Goal: Task Accomplishment & Management: Manage account settings

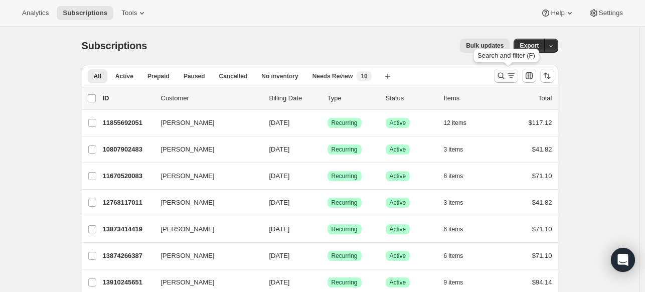
click at [504, 71] on icon "Search and filter results" at bounding box center [501, 76] width 10 height 10
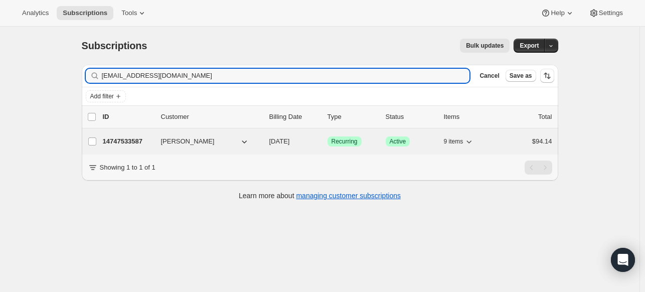
type input "[EMAIL_ADDRESS][DOMAIN_NAME]"
click at [117, 136] on p "14747533587" at bounding box center [128, 141] width 50 height 10
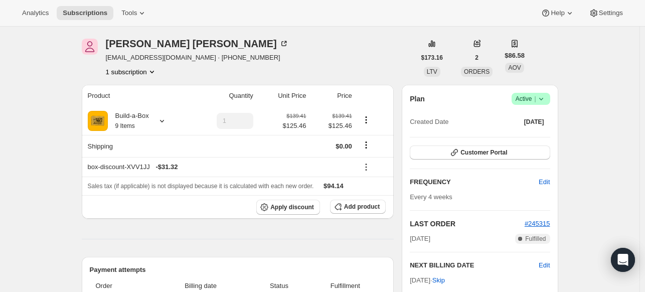
scroll to position [100, 0]
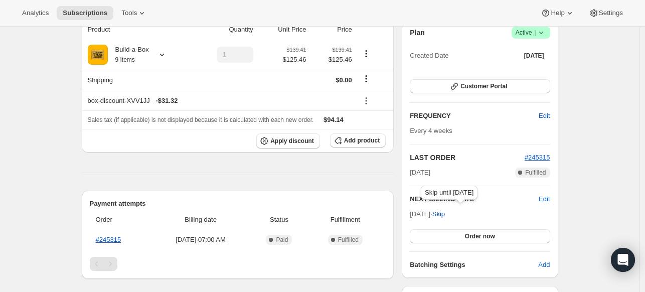
click at [445, 212] on span "Skip" at bounding box center [438, 214] width 13 height 10
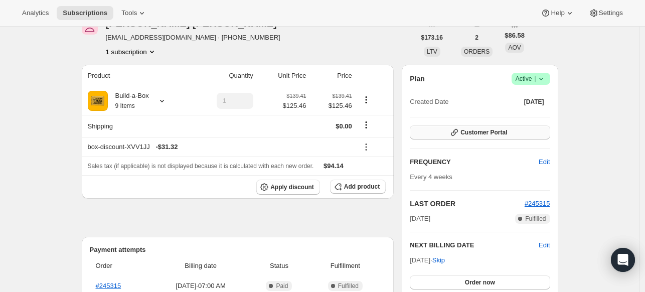
click at [472, 126] on button "Customer Portal" at bounding box center [480, 132] width 140 height 14
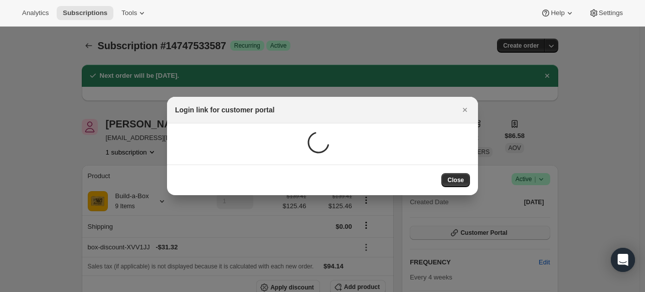
scroll to position [0, 0]
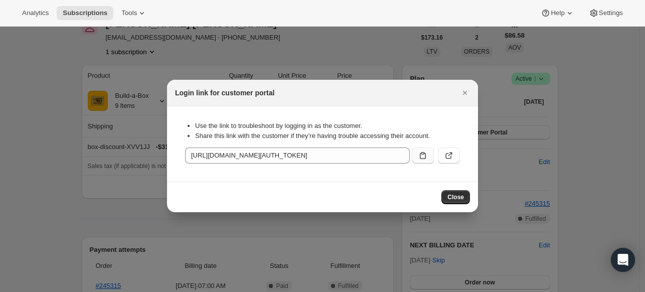
click at [417, 155] on button ":r1g1:" at bounding box center [423, 155] width 22 height 16
click at [92, 8] on button "Subscriptions" at bounding box center [85, 13] width 57 height 14
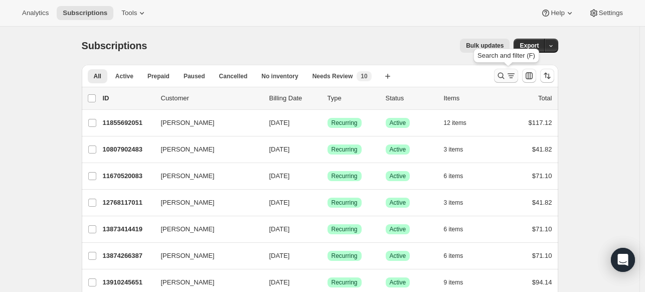
click at [500, 77] on icon "Search and filter results" at bounding box center [501, 76] width 10 height 10
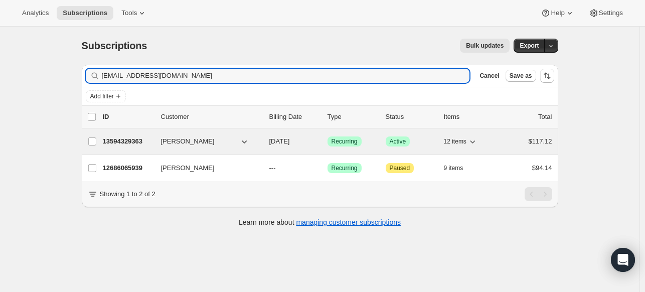
type input "[EMAIL_ADDRESS][DOMAIN_NAME]"
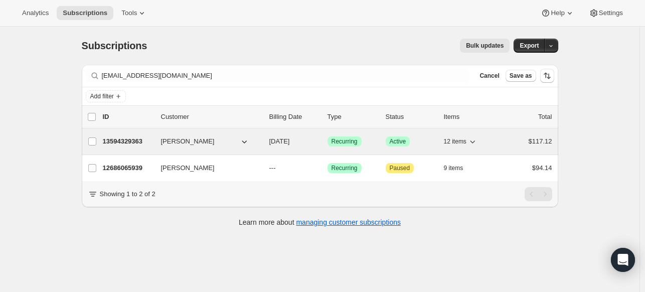
click at [116, 140] on p "13594329363" at bounding box center [128, 141] width 50 height 10
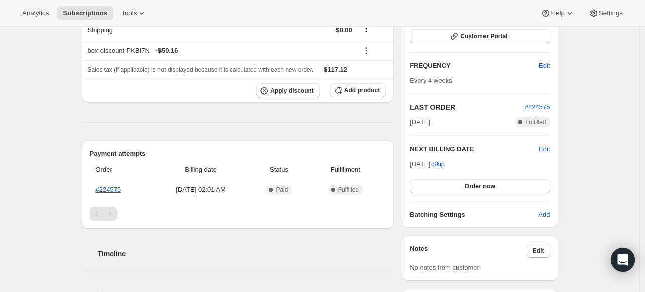
scroll to position [50, 0]
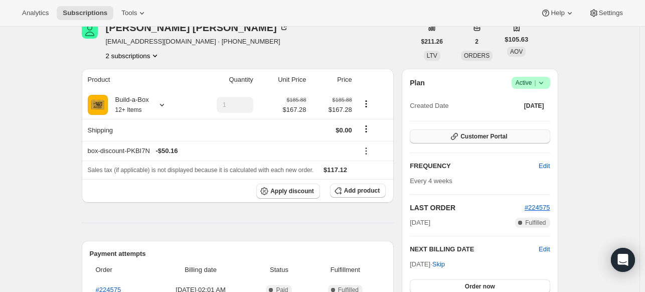
click at [511, 132] on button "Customer Portal" at bounding box center [480, 136] width 140 height 14
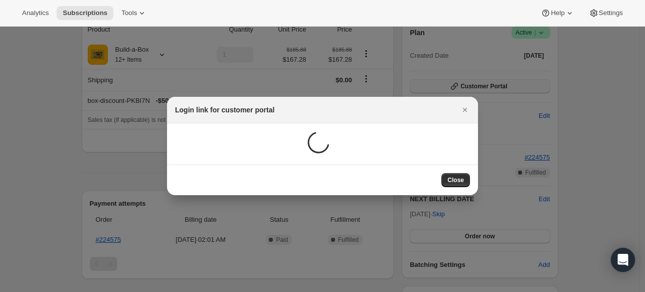
scroll to position [0, 0]
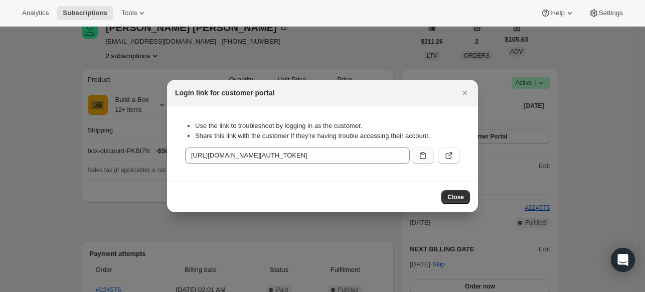
click at [427, 154] on button ":r1t7:" at bounding box center [423, 155] width 22 height 16
click at [73, 10] on span "Subscriptions" at bounding box center [85, 13] width 45 height 8
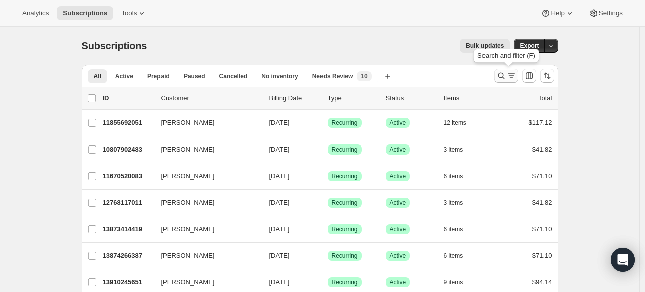
click at [503, 78] on icon "Search and filter results" at bounding box center [501, 76] width 7 height 7
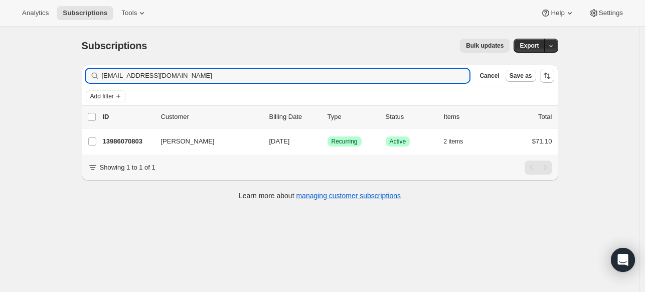
type input "[EMAIL_ADDRESS][DOMAIN_NAME]"
